Goal: Task Accomplishment & Management: Manage account settings

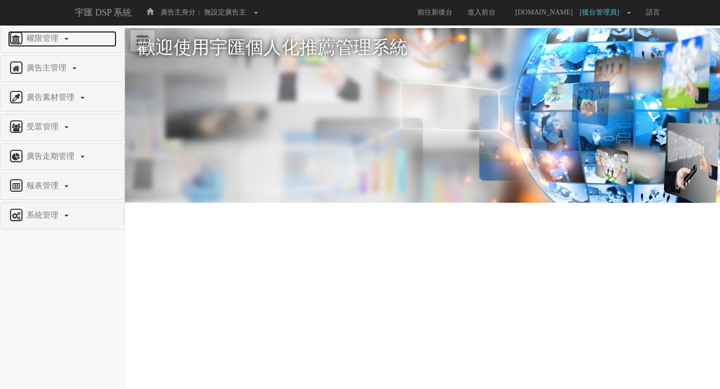
click at [59, 41] on span "權限管理" at bounding box center [43, 38] width 39 height 8
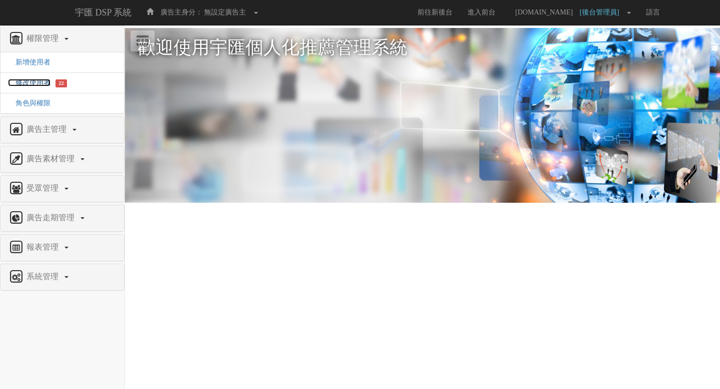
click at [30, 86] on span "修改使用者" at bounding box center [29, 82] width 42 height 7
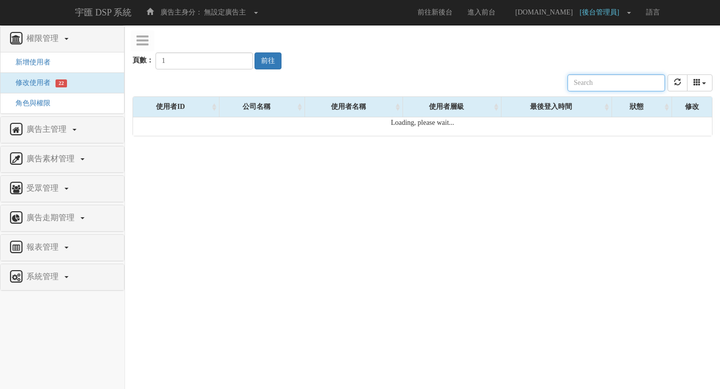
click at [630, 83] on input "text" at bounding box center [615, 82] width 97 height 17
paste input "nancy.fu@carat.com"
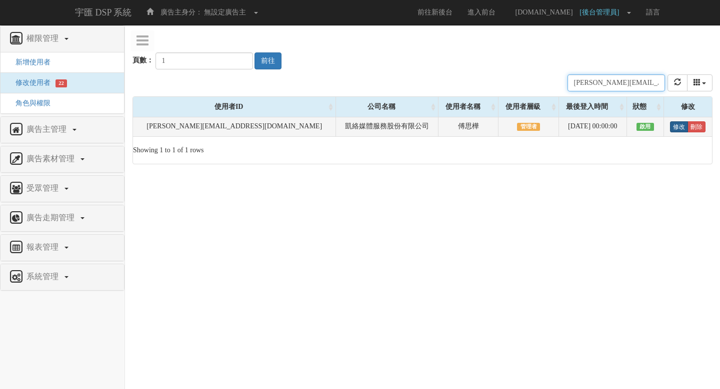
type input "nancy.fu@carat.com"
click at [670, 129] on link "修改" at bounding box center [679, 126] width 18 height 11
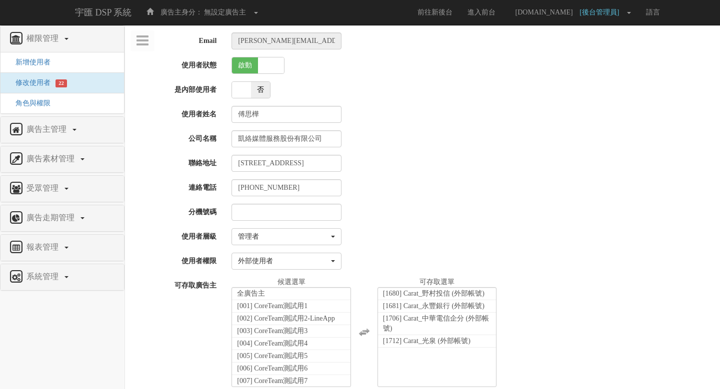
select select "Manager"
select select "69"
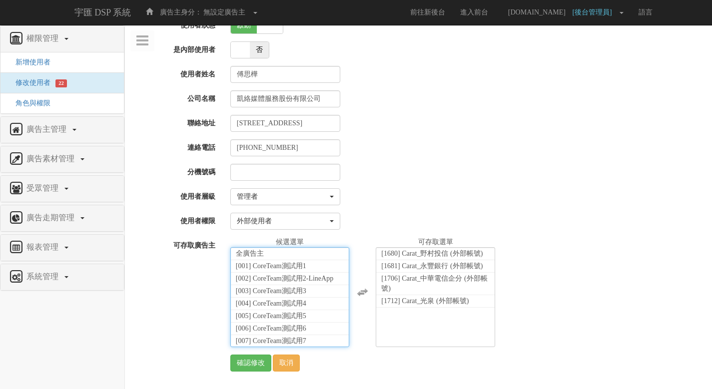
scroll to position [22426, 0]
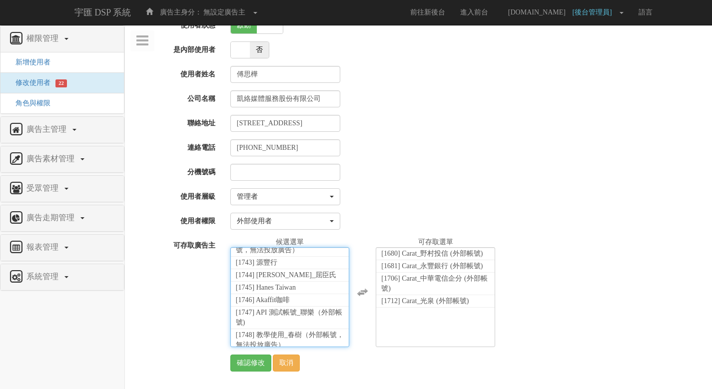
click at [294, 374] on li "[1750] Carat_佳格保健 (外部帳號)" at bounding box center [290, 380] width 118 height 12
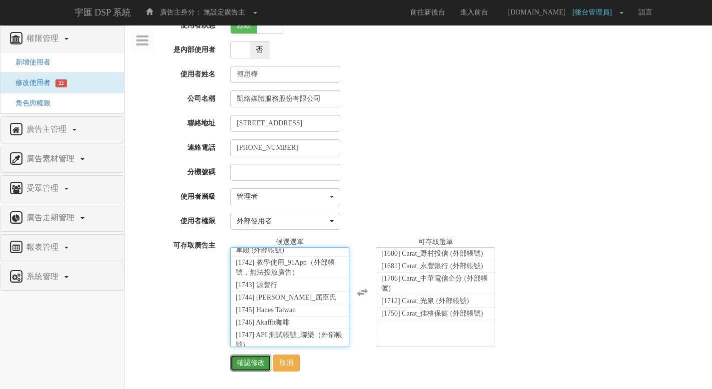
click at [237, 366] on input "確認修改" at bounding box center [250, 363] width 41 height 17
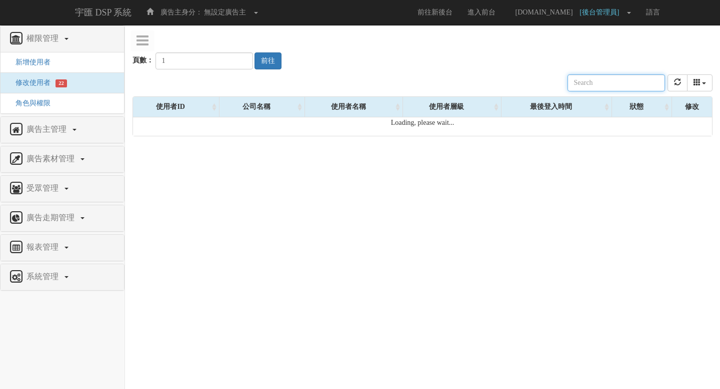
click at [638, 79] on input "text" at bounding box center [615, 82] width 97 height 17
paste input "iris.wang@carat.com"
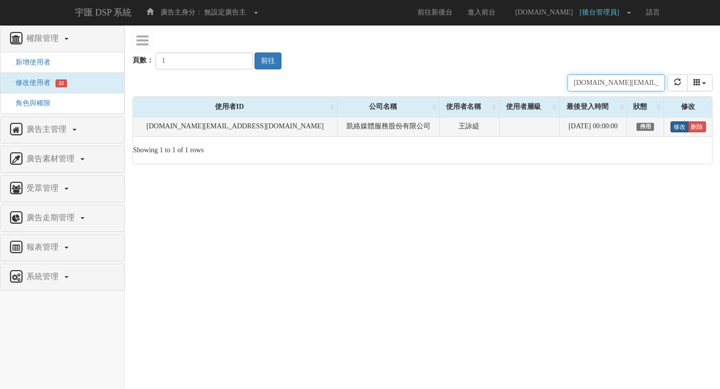
type input "iris.wang@carat.com"
click at [670, 129] on link "修改" at bounding box center [679, 126] width 18 height 11
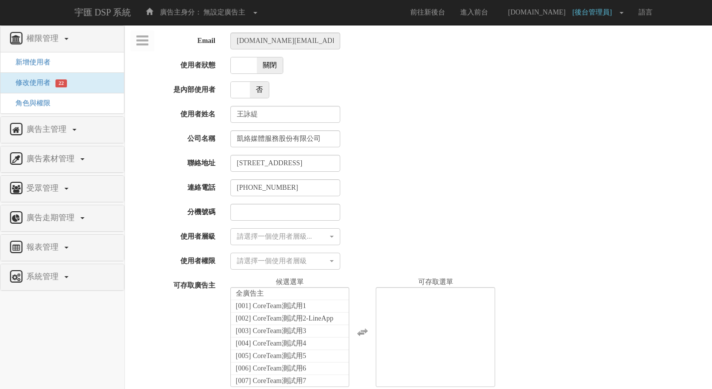
select select
click at [267, 67] on span "關閉" at bounding box center [270, 65] width 26 height 16
checkbox input "true"
click at [291, 244] on button "請選擇一個使用者層級..." at bounding box center [285, 236] width 110 height 17
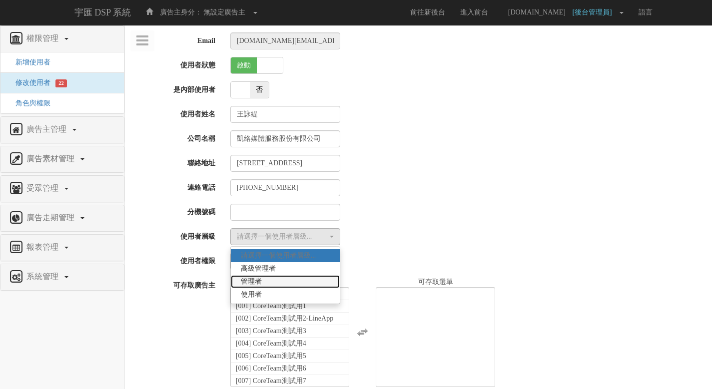
click at [289, 281] on link "管理者" at bounding box center [285, 281] width 109 height 13
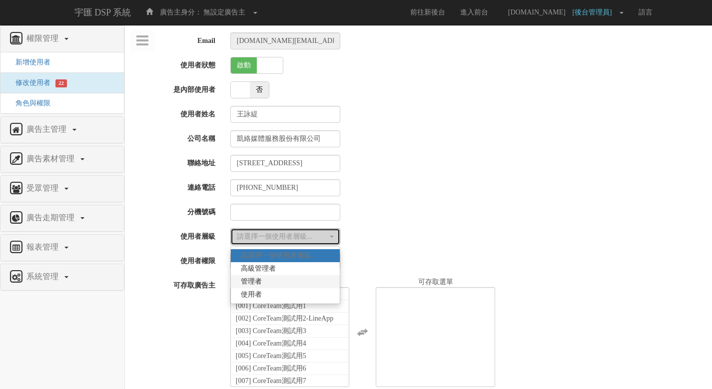
select select "Manager"
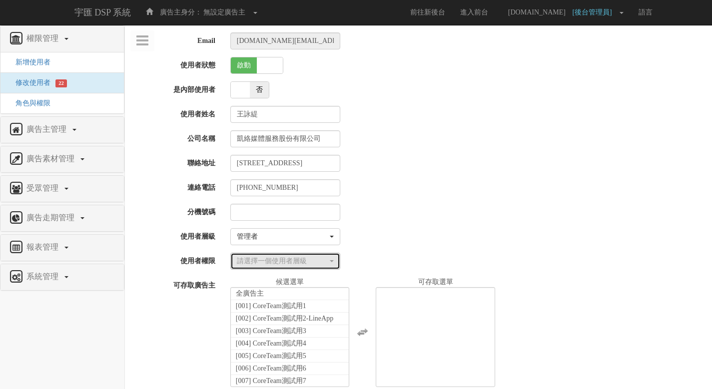
click at [315, 262] on div "請選擇一個使用者層級" at bounding box center [282, 261] width 91 height 10
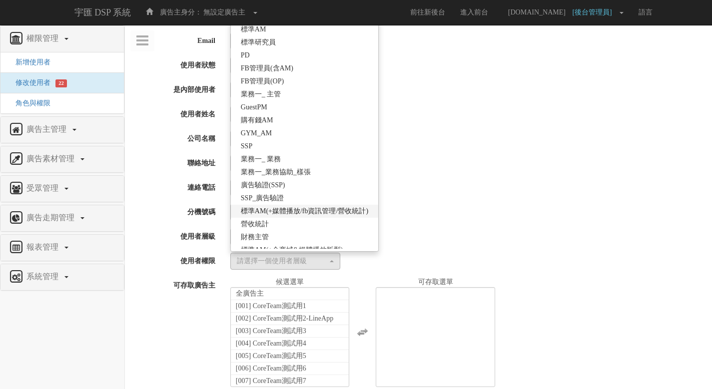
scroll to position [177, 0]
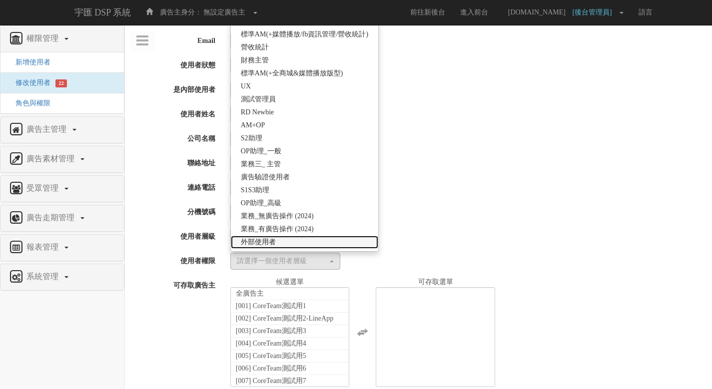
click at [326, 243] on link "外部使用者" at bounding box center [304, 242] width 147 height 13
select select "69"
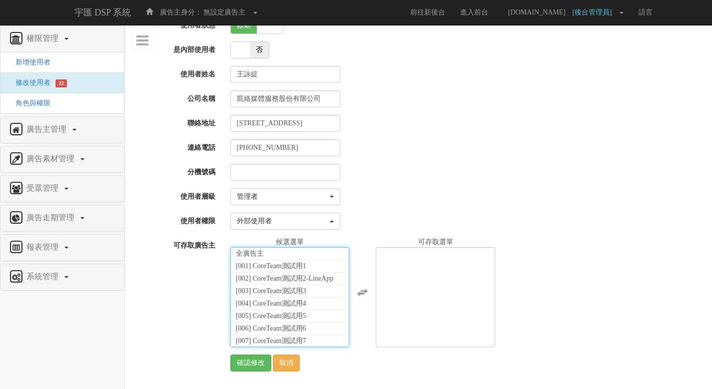
scroll to position [22506, 0]
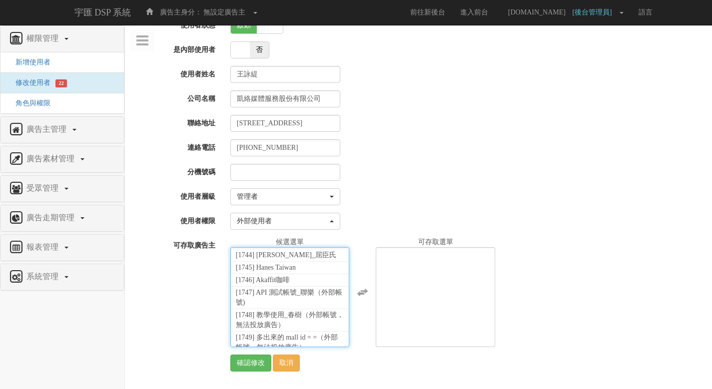
click at [303, 354] on li "[1750] Carat_佳格保健 (外部帳號)" at bounding box center [290, 360] width 118 height 12
select select "1750"
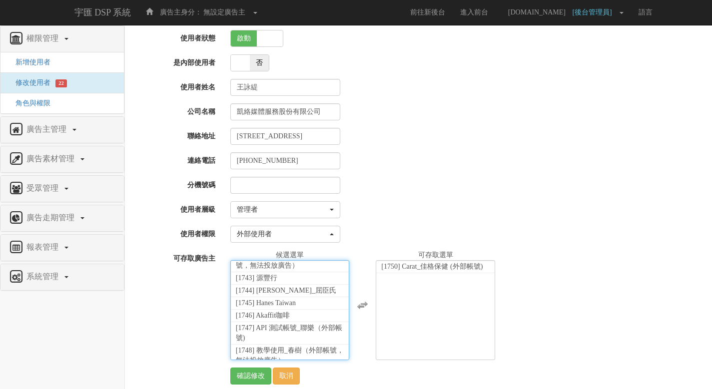
scroll to position [30, 0]
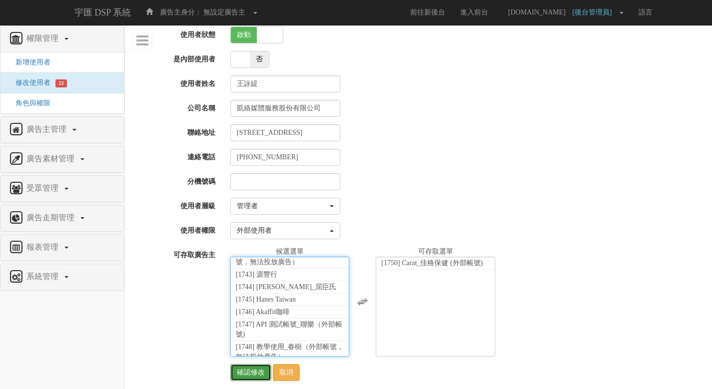
click at [245, 373] on input "確認修改" at bounding box center [250, 372] width 41 height 17
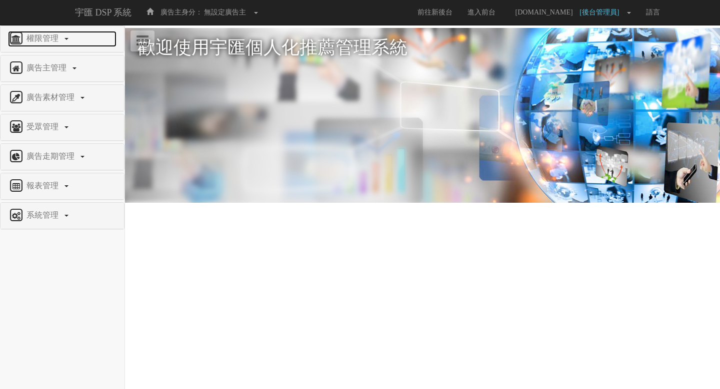
click at [31, 40] on span "權限管理" at bounding box center [43, 38] width 39 height 8
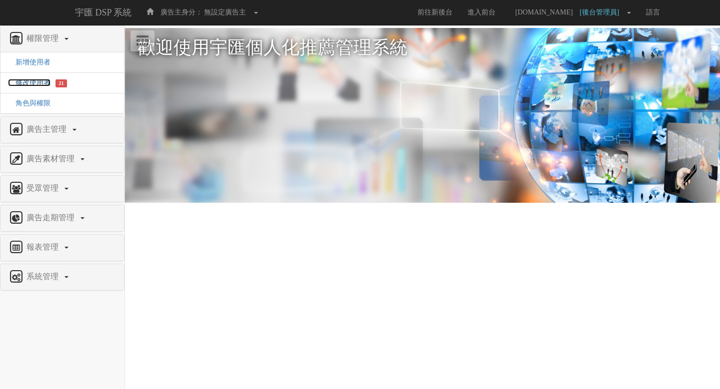
click at [32, 82] on span "修改使用者" at bounding box center [29, 82] width 42 height 7
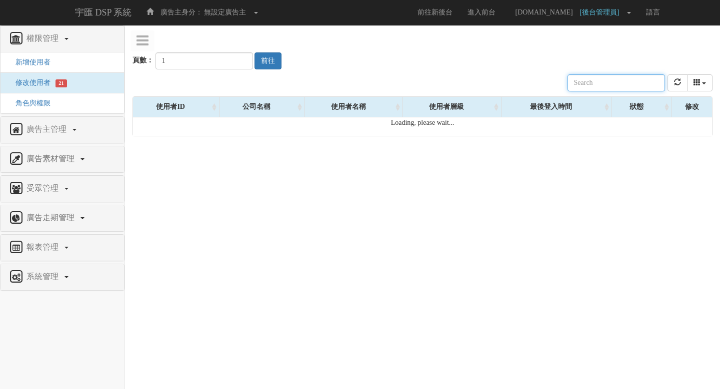
click at [626, 77] on input "text" at bounding box center [615, 82] width 97 height 17
paste input "[PERSON_NAME][DOMAIN_NAME][EMAIL_ADDRESS][DOMAIN_NAME]"
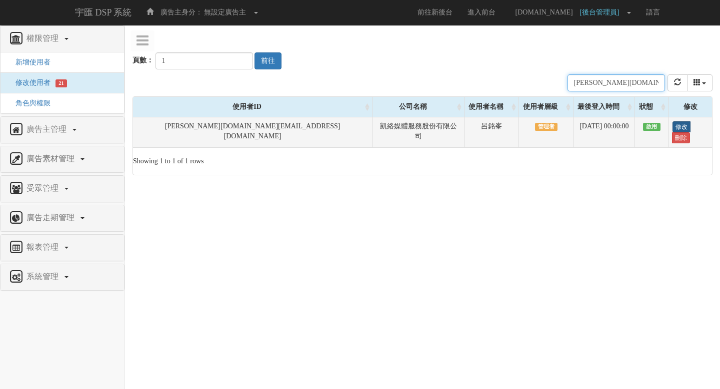
type input "[PERSON_NAME][DOMAIN_NAME][EMAIL_ADDRESS][DOMAIN_NAME]"
click at [672, 124] on link "修改" at bounding box center [681, 126] width 18 height 11
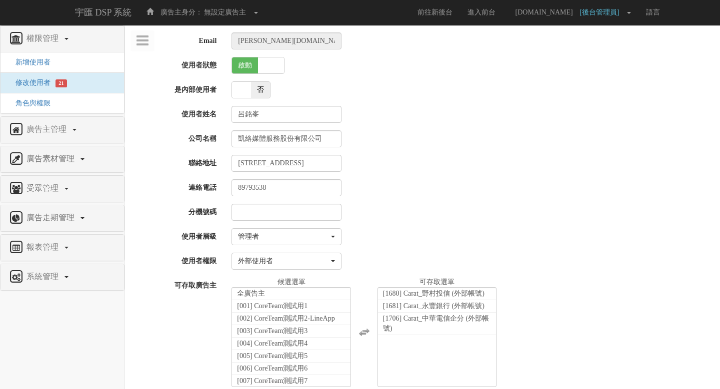
select select "Manager"
select select "69"
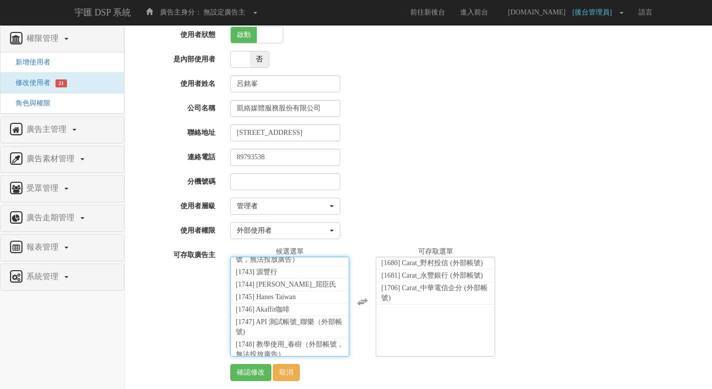
scroll to position [40, 0]
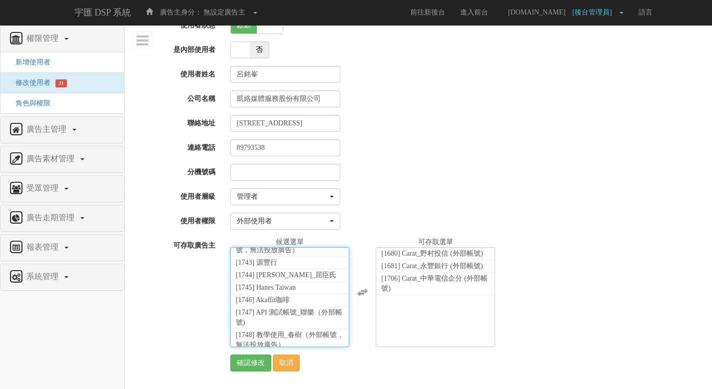
click at [298, 374] on li "[1750] Carat_佳格保健 (外部帳號)" at bounding box center [290, 380] width 118 height 12
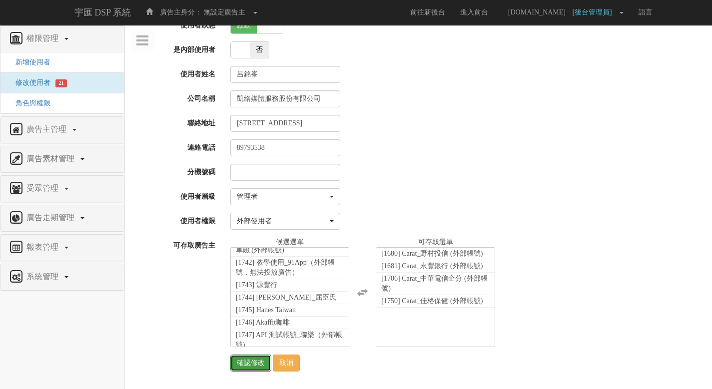
click at [258, 366] on input "確認修改" at bounding box center [250, 363] width 41 height 17
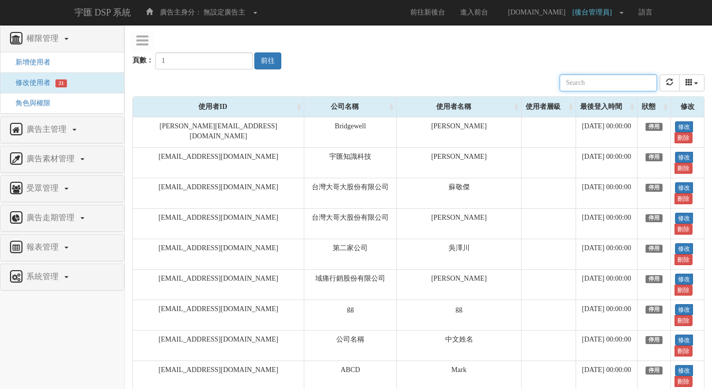
click at [615, 80] on input "text" at bounding box center [608, 82] width 97 height 17
paste input "[PERSON_NAME][EMAIL_ADDRESS][DOMAIN_NAME]"
type input "[PERSON_NAME][EMAIL_ADDRESS][DOMAIN_NAME]"
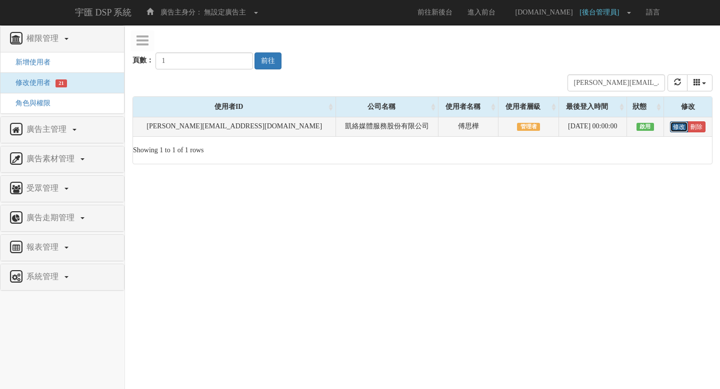
click at [672, 127] on link "修改" at bounding box center [679, 126] width 18 height 11
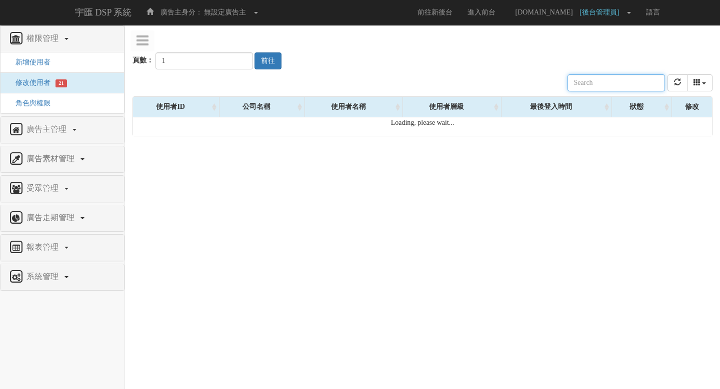
click at [633, 79] on input "text" at bounding box center [615, 82] width 97 height 17
paste input "iris.wang@carat.com"
type input "iris.wang@carat.com"
click at [564, 53] on div "頁數： 1 前往" at bounding box center [422, 50] width 580 height 37
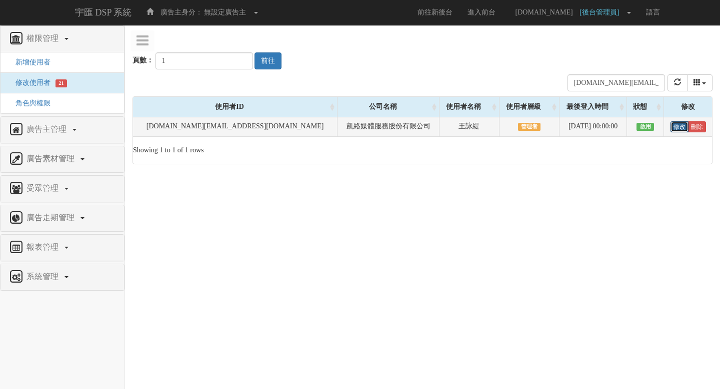
click at [670, 129] on link "修改" at bounding box center [679, 126] width 18 height 11
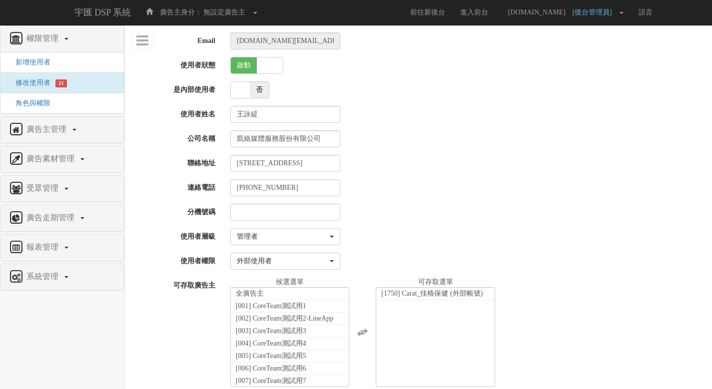
select select "Manager"
select select "69"
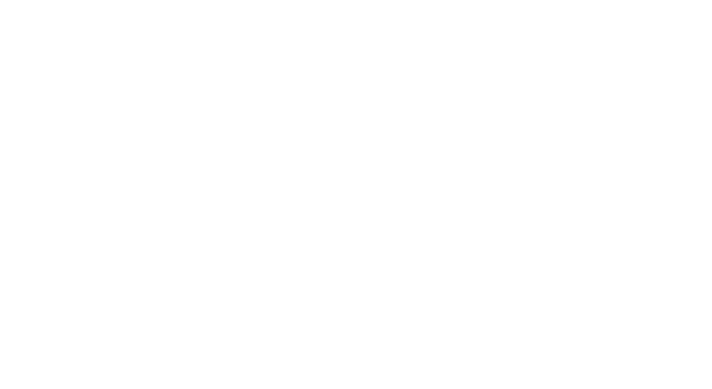
select select "Manager"
select select "69"
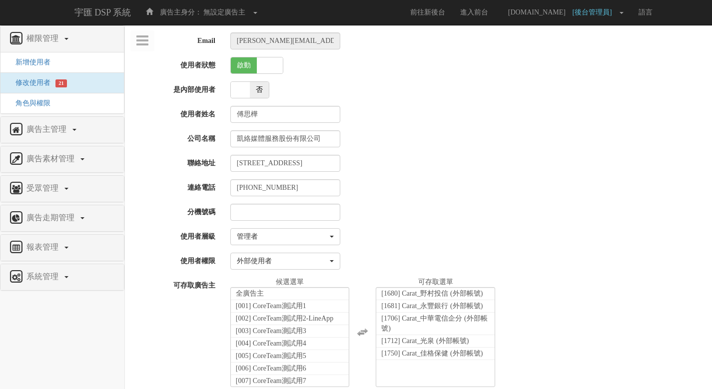
scroll to position [17481, 0]
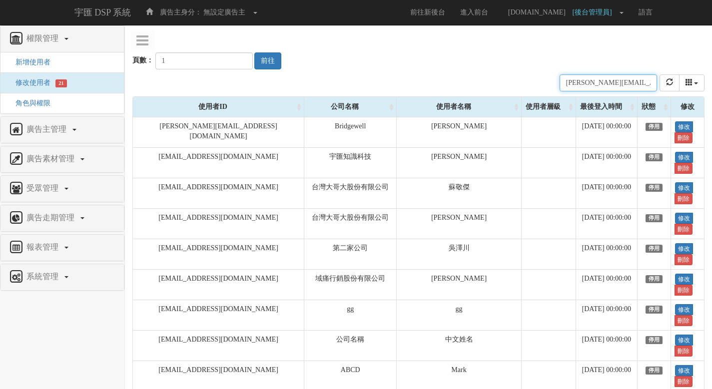
click at [632, 86] on input "nancy.fu@carat.com" at bounding box center [608, 82] width 97 height 17
paste input "iris.wang"
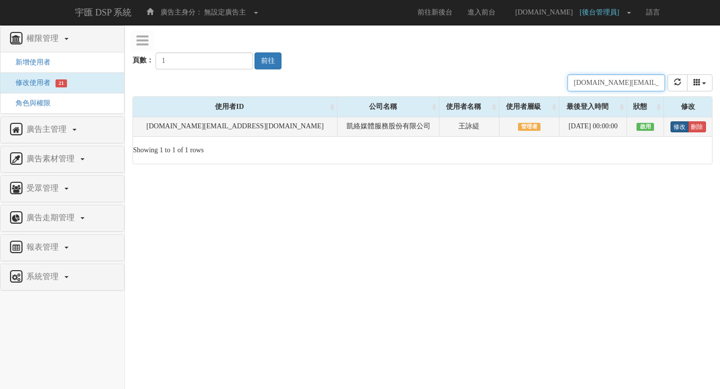
type input "[DOMAIN_NAME][EMAIL_ADDRESS][DOMAIN_NAME]"
click at [670, 124] on link "修改" at bounding box center [679, 126] width 18 height 11
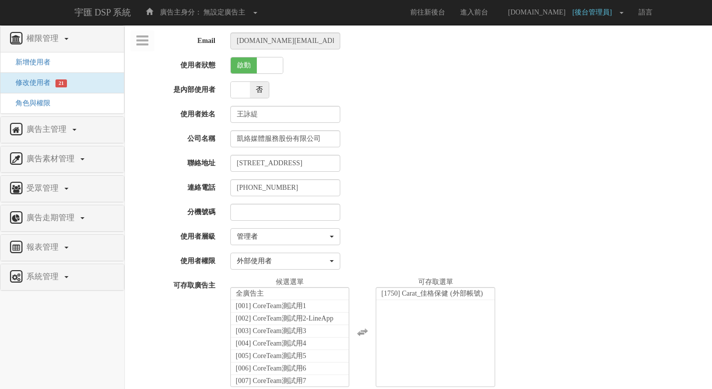
select select "Manager"
select select "69"
